Goal: Task Accomplishment & Management: Complete application form

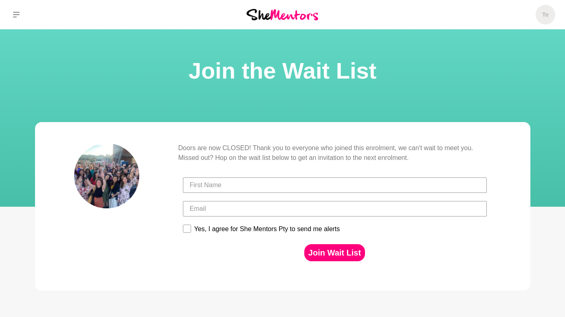
click at [292, 17] on img at bounding box center [283, 14] width 72 height 11
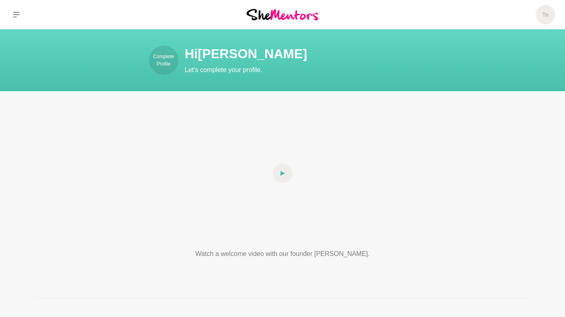
click at [223, 70] on p "Let's complete your profile." at bounding box center [331, 70] width 293 height 10
click at [160, 62] on p "Complete Profile" at bounding box center [163, 60] width 29 height 15
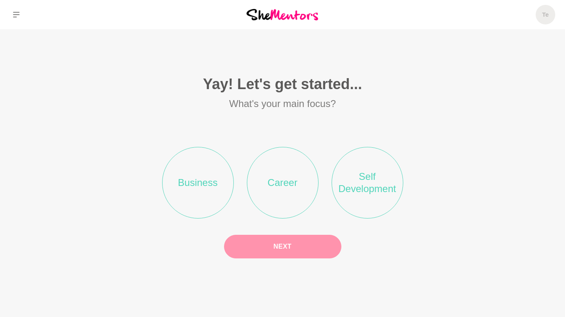
click at [193, 190] on li "Business" at bounding box center [198, 183] width 72 height 72
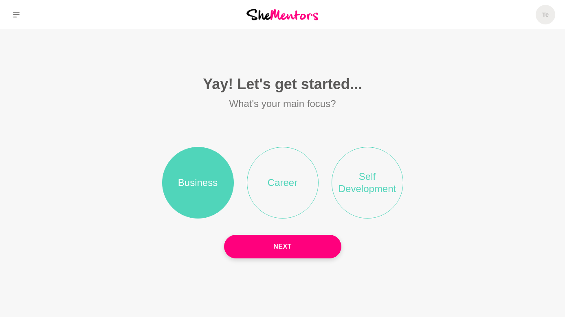
click at [371, 192] on li "Self Development" at bounding box center [368, 183] width 72 height 72
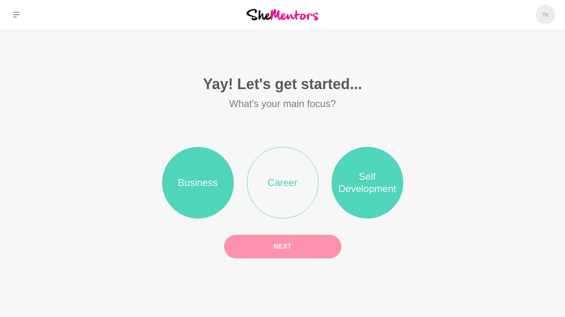
click at [279, 249] on button "Next" at bounding box center [282, 247] width 117 height 24
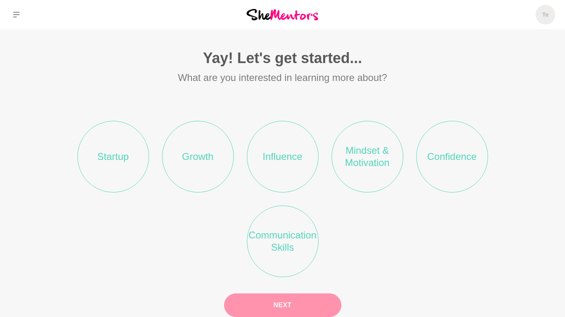
click at [119, 159] on li "Startup" at bounding box center [113, 157] width 72 height 72
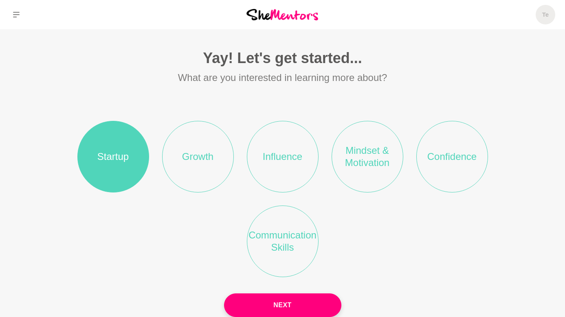
click at [213, 164] on li "Growth" at bounding box center [198, 157] width 72 height 72
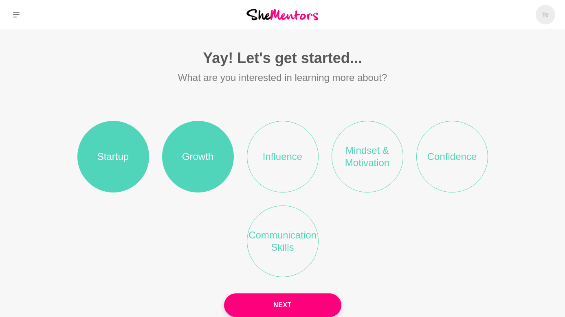
click at [277, 163] on li "Influence" at bounding box center [283, 157] width 72 height 72
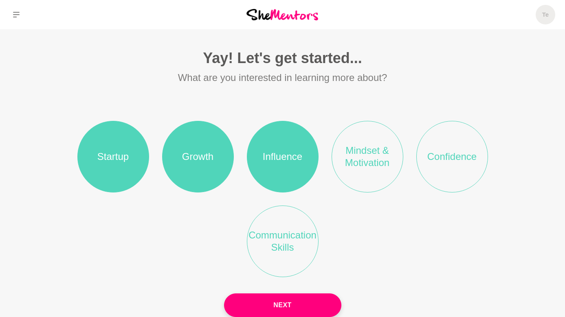
click at [361, 165] on li "Mindset & Motivation" at bounding box center [368, 157] width 72 height 72
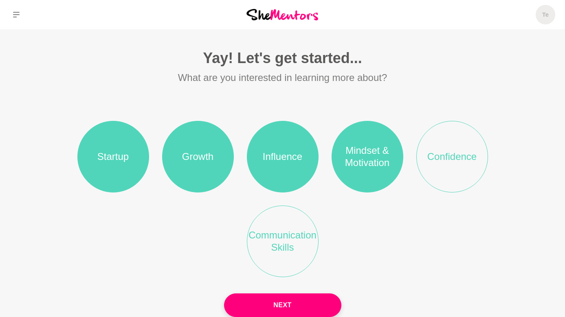
click at [475, 163] on li "Confidence" at bounding box center [453, 157] width 72 height 72
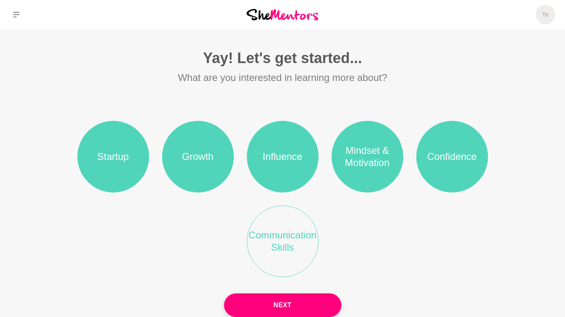
click at [276, 251] on li "Communication Skills" at bounding box center [283, 242] width 72 height 72
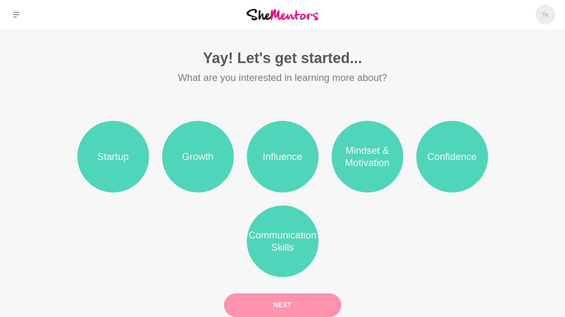
click at [281, 311] on button "Next" at bounding box center [282, 306] width 117 height 24
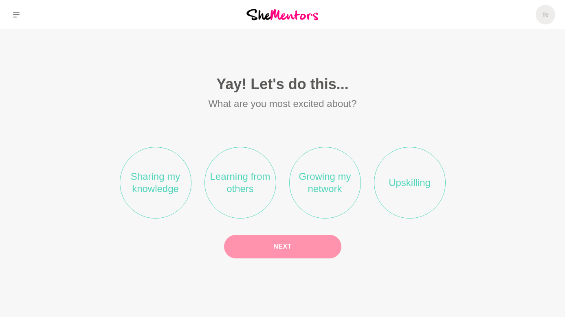
click at [152, 198] on li "Sharing my knowledge" at bounding box center [156, 183] width 72 height 72
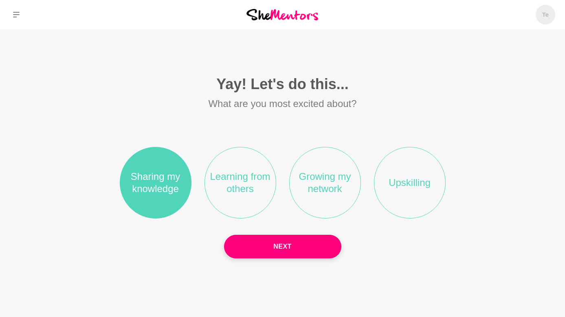
click at [222, 192] on li "Learning from others" at bounding box center [241, 183] width 72 height 72
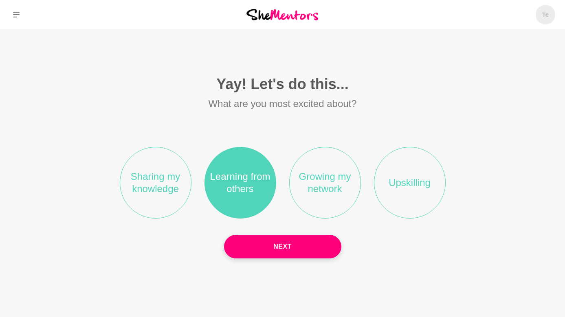
click at [326, 190] on li "Growing my network" at bounding box center [325, 183] width 72 height 72
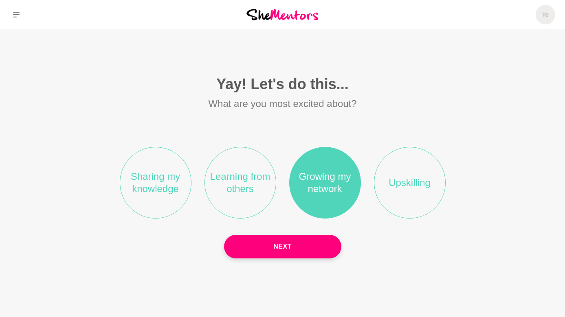
click at [414, 198] on li "Upskilling" at bounding box center [410, 183] width 72 height 72
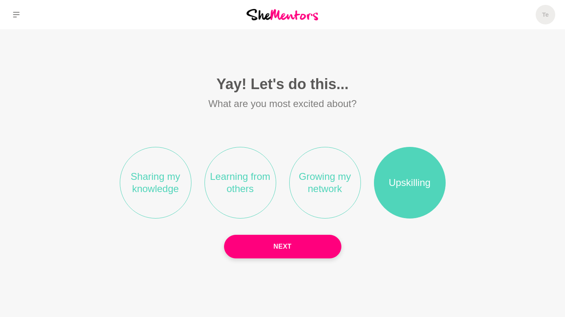
click at [317, 191] on li "Growing my network" at bounding box center [325, 183] width 72 height 72
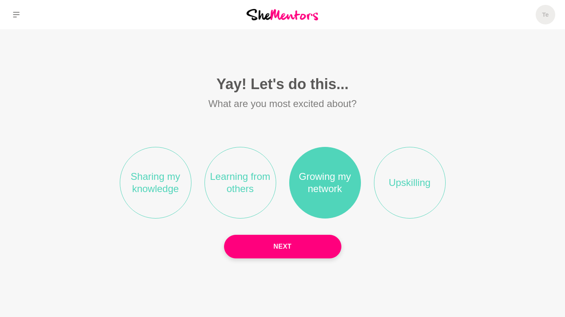
click at [239, 194] on li "Learning from others" at bounding box center [241, 183] width 72 height 72
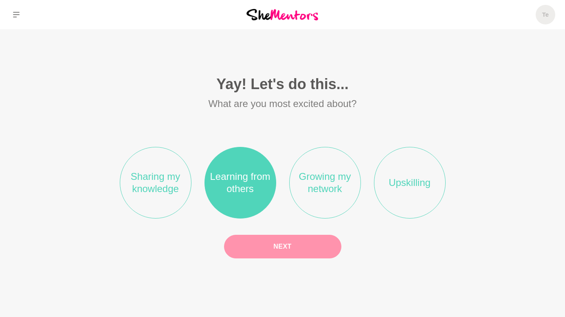
click at [280, 242] on button "Next" at bounding box center [282, 247] width 117 height 24
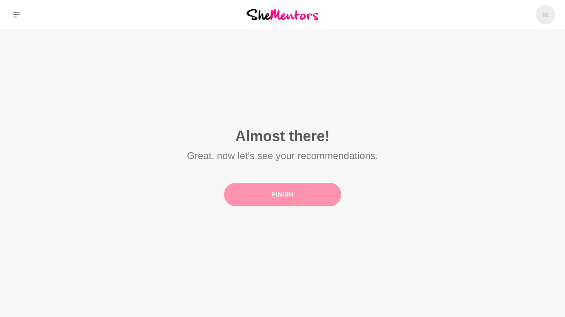
click at [273, 197] on button "Finish" at bounding box center [282, 195] width 117 height 24
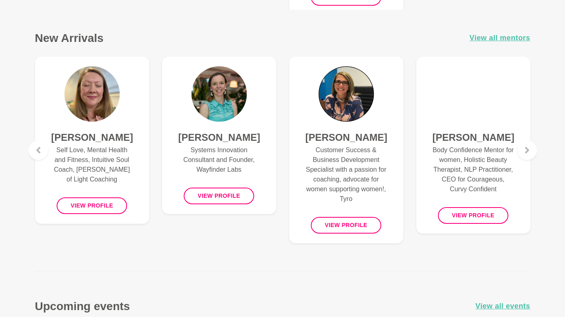
scroll to position [539, 0]
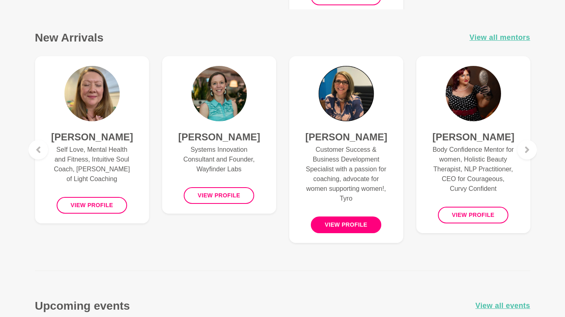
click at [341, 231] on button "View profile" at bounding box center [346, 225] width 71 height 17
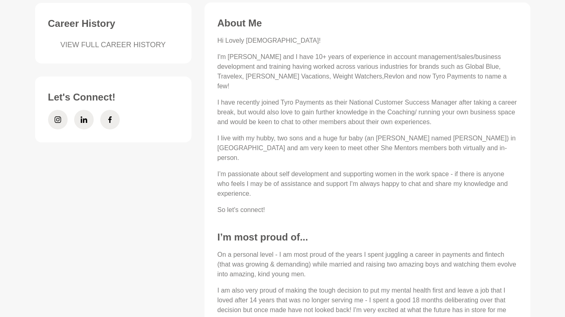
scroll to position [346, 0]
